Goal: Use online tool/utility: Utilize a website feature to perform a specific function

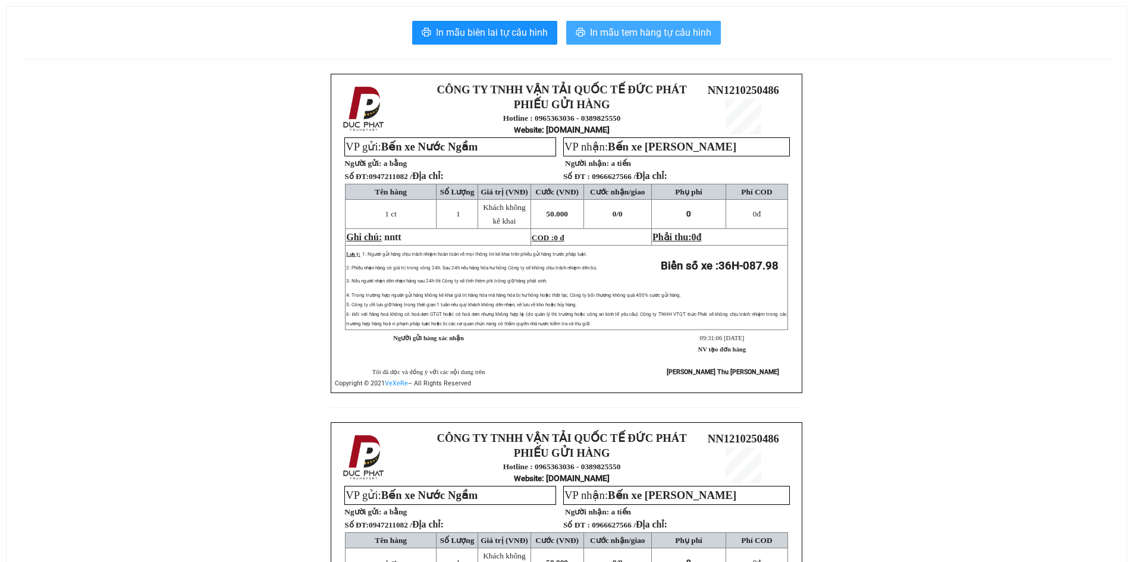
click at [650, 37] on span "In mẫu tem hàng tự cấu hình" at bounding box center [650, 32] width 121 height 15
click at [612, 37] on span "In mẫu tem hàng tự cấu hình" at bounding box center [650, 32] width 121 height 15
drag, startPoint x: 665, startPoint y: 32, endPoint x: 706, endPoint y: 46, distance: 43.4
click at [665, 32] on span "In mẫu tem hàng tự cấu hình" at bounding box center [650, 32] width 121 height 15
click at [674, 37] on span "In mẫu tem hàng tự cấu hình" at bounding box center [650, 32] width 121 height 15
